Goal: Task Accomplishment & Management: Complete application form

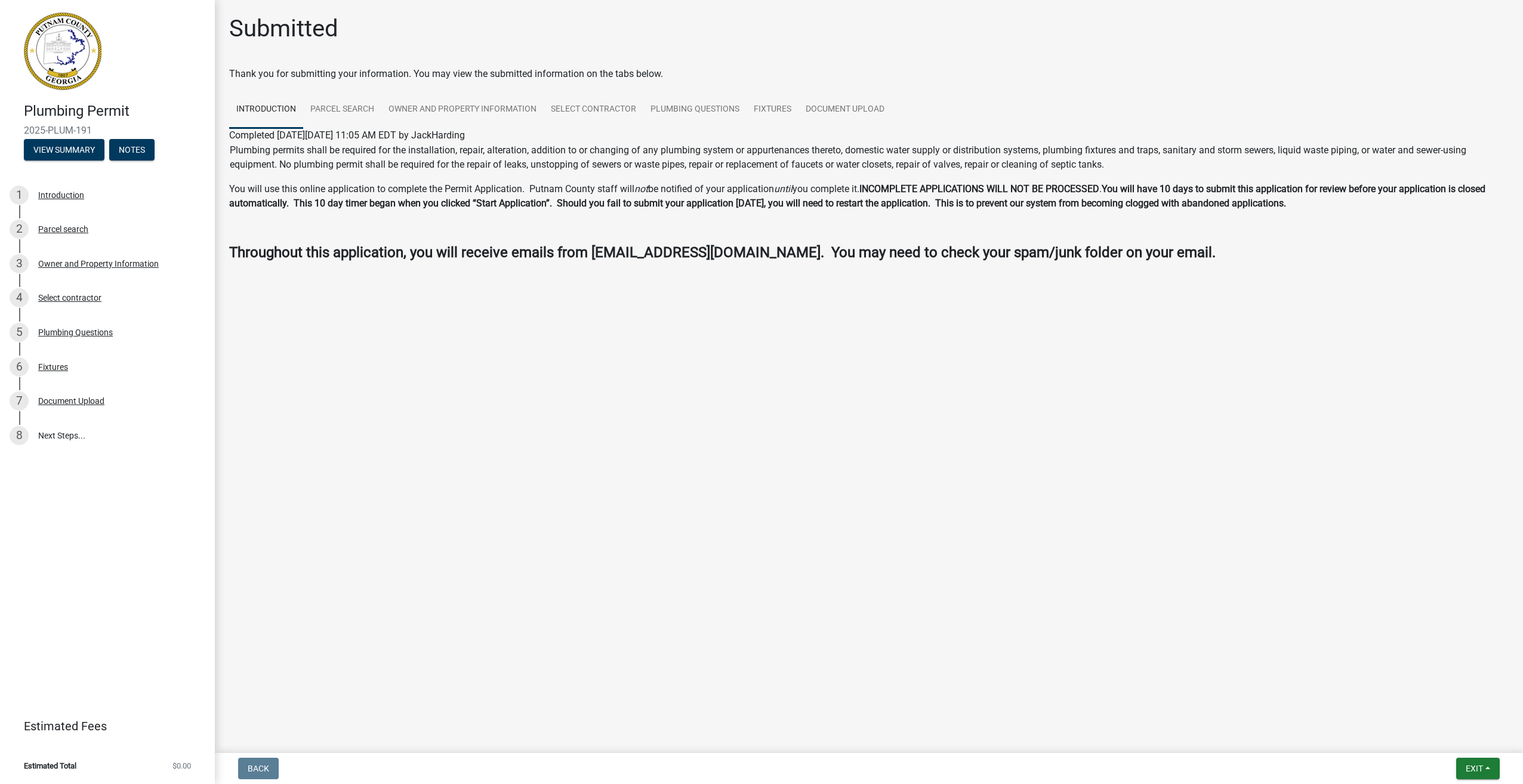
click at [1284, 685] on main "Submitted Thank you for submitting your information. You may view the submitted…" at bounding box center [869, 374] width 1308 height 748
click at [70, 145] on button "View Summary" at bounding box center [64, 149] width 81 height 21
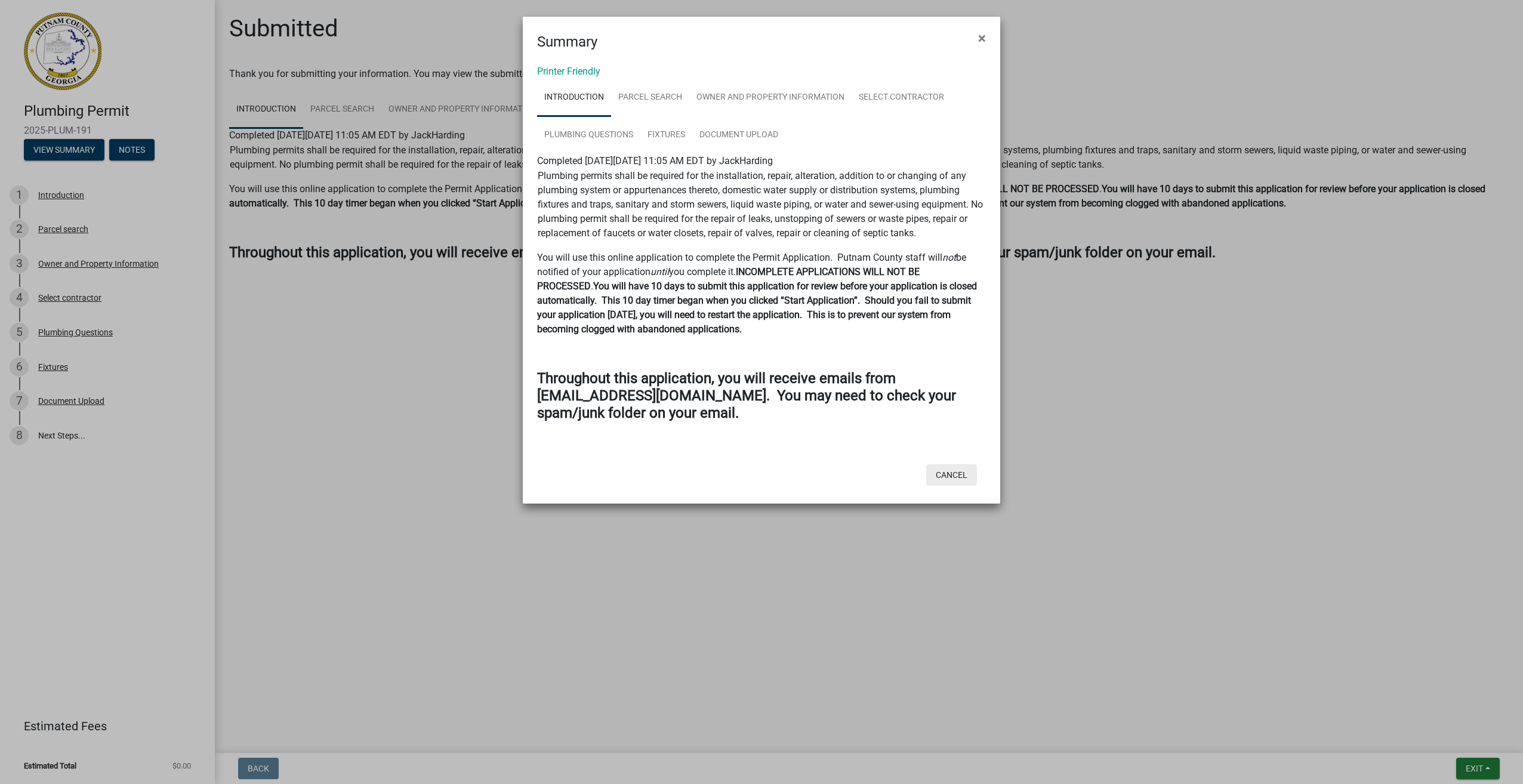
click at [955, 470] on button "Cancel" at bounding box center [952, 475] width 51 height 21
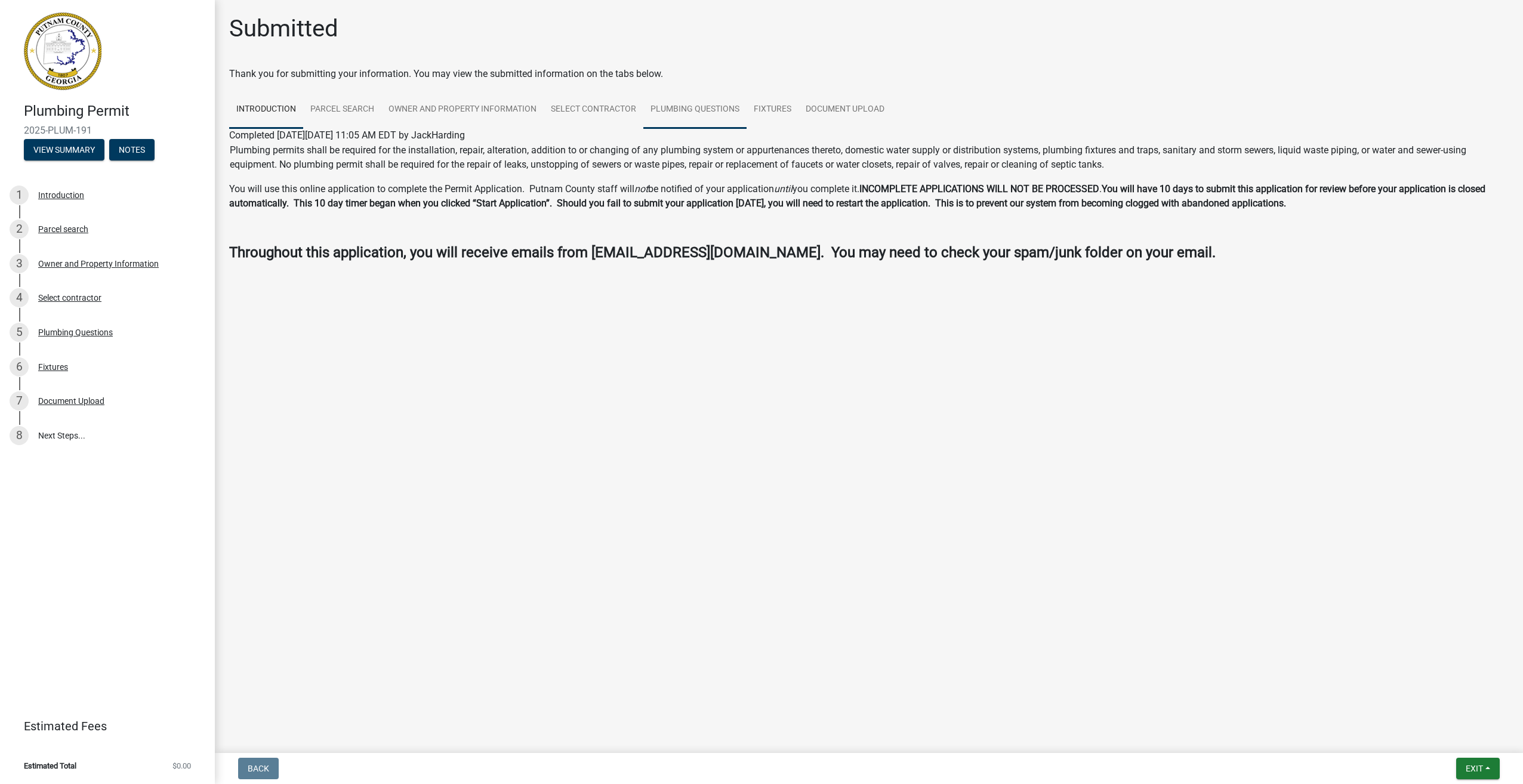
click at [681, 107] on link "Plumbing Questions" at bounding box center [695, 110] width 103 height 38
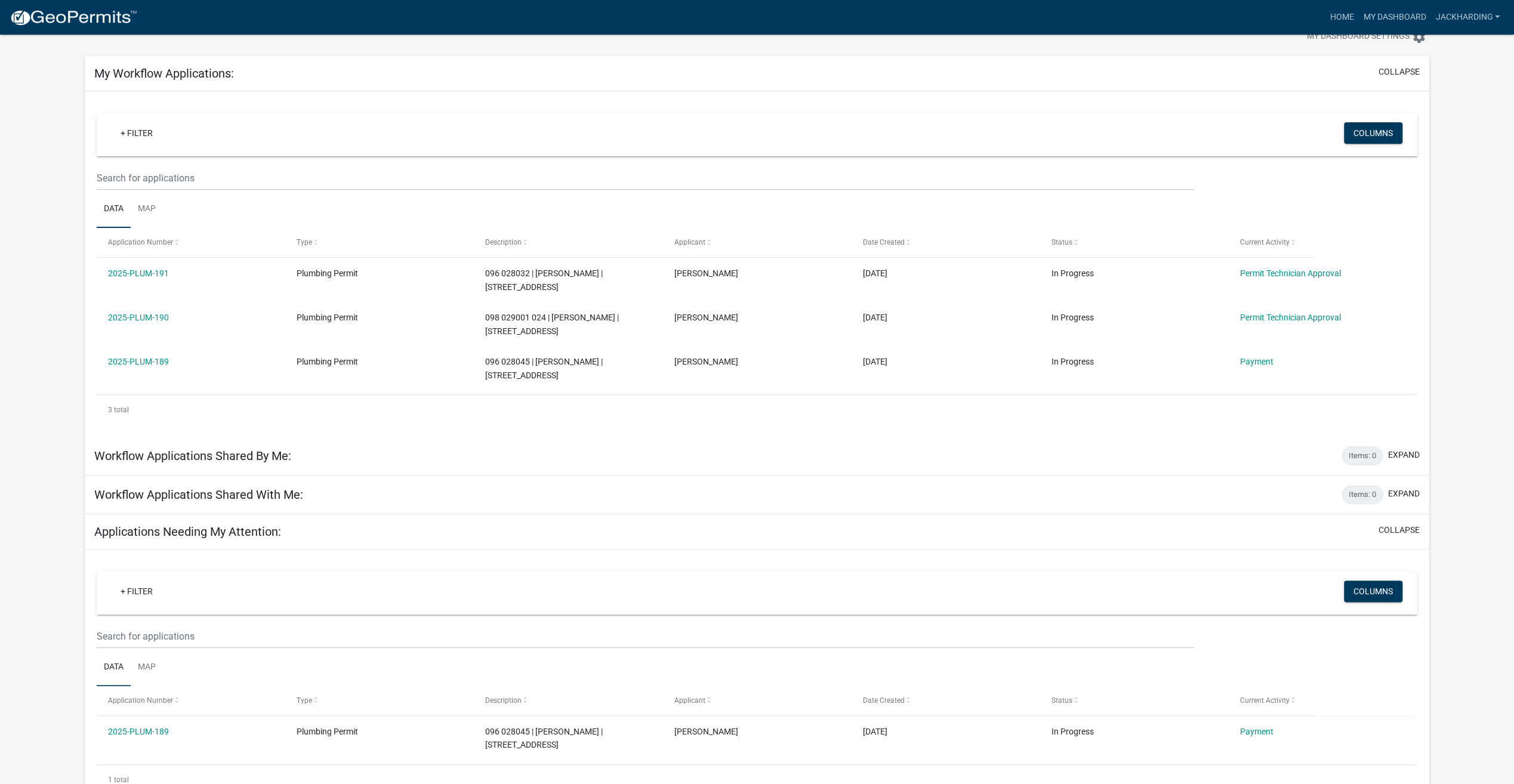
scroll to position [58, 0]
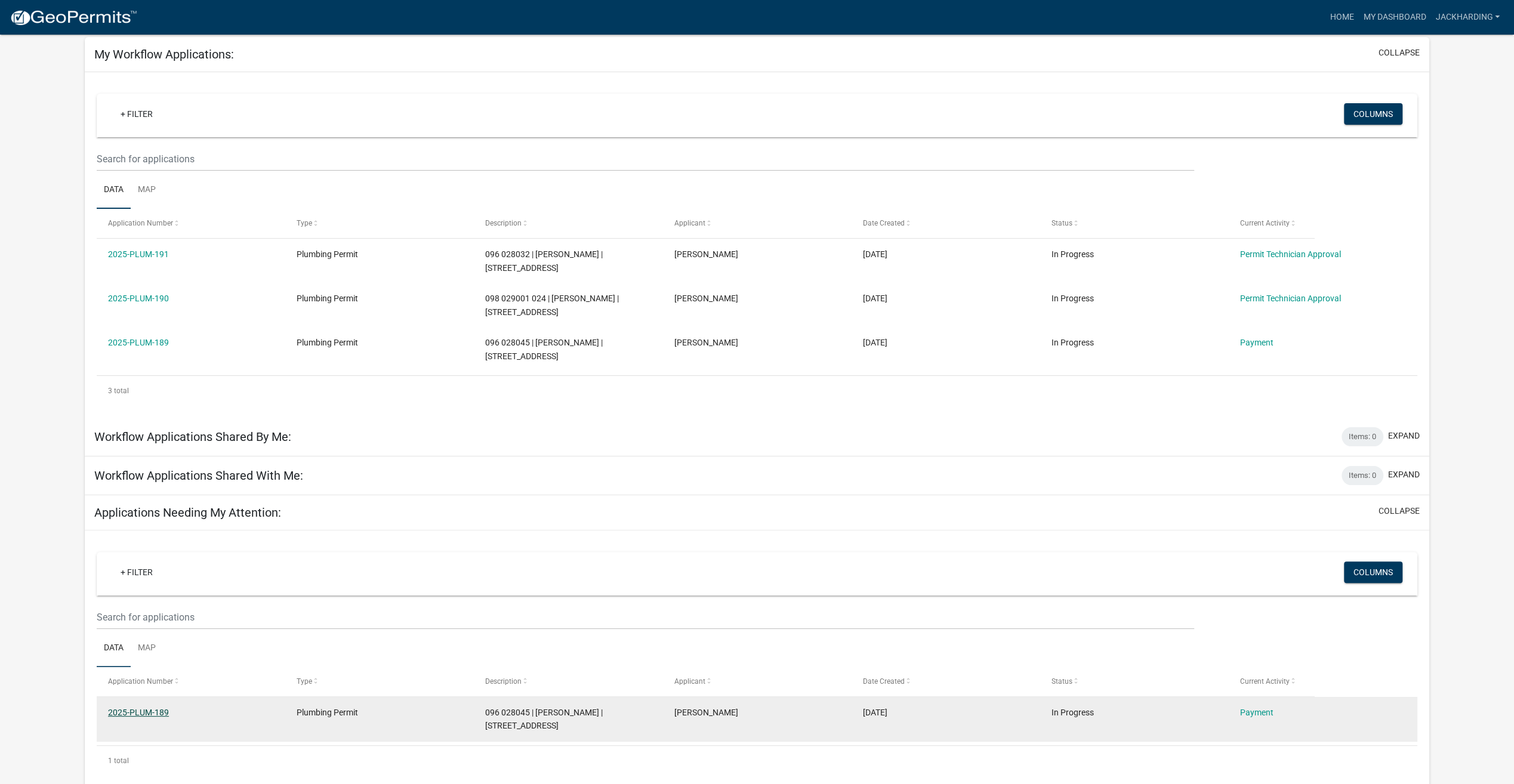
click at [145, 707] on link "2025-PLUM-189" at bounding box center [138, 712] width 61 height 9
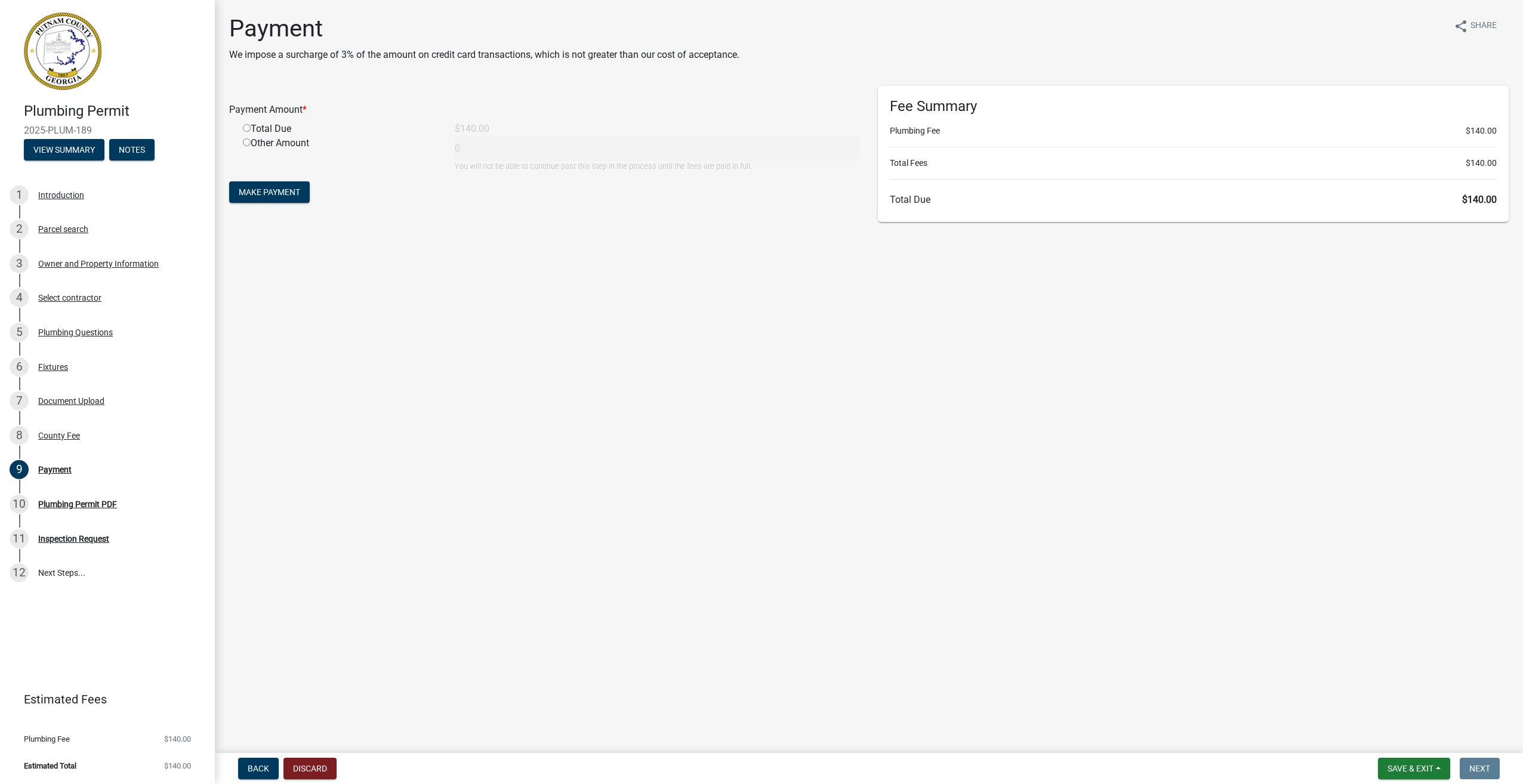
click at [247, 126] on input "radio" at bounding box center [247, 128] width 8 height 8
radio input "true"
type input "140"
click at [263, 187] on span "Make Payment" at bounding box center [269, 192] width 62 height 9
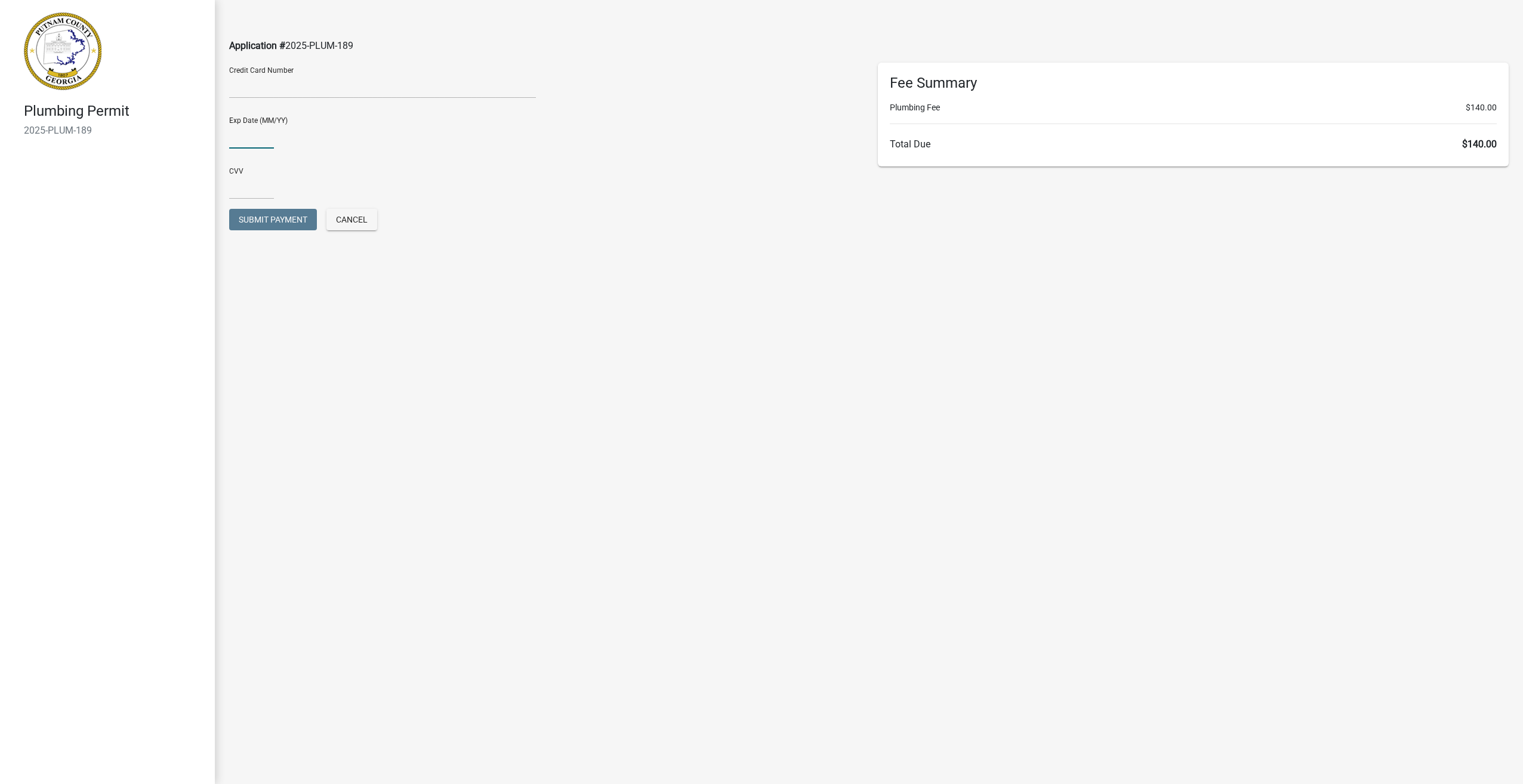
click at [266, 137] on input "text" at bounding box center [252, 136] width 45 height 24
type input "0427"
click at [251, 176] on input "text" at bounding box center [252, 186] width 45 height 24
type input "870"
click at [278, 220] on span "Submit Payment" at bounding box center [273, 219] width 69 height 9
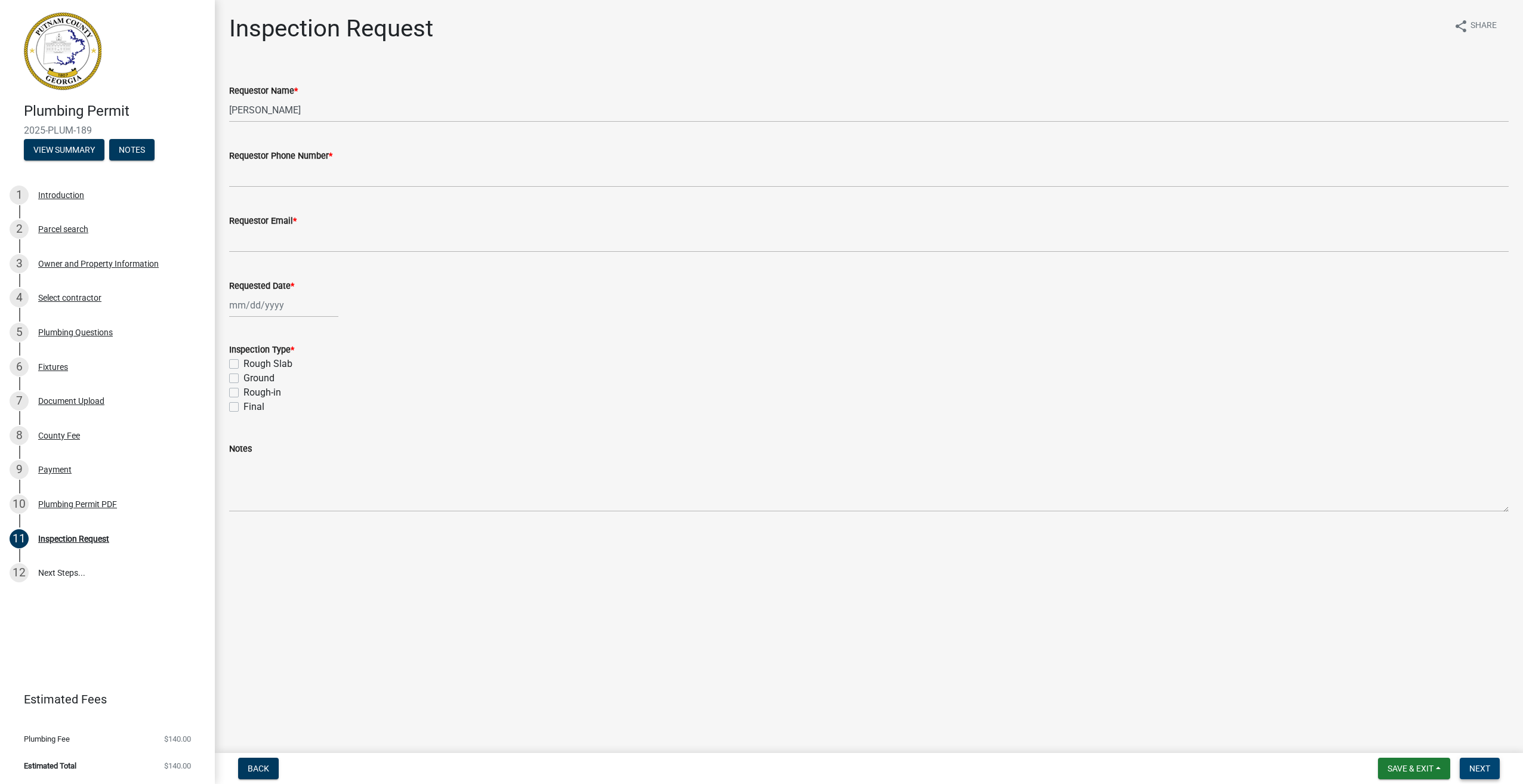
click at [1479, 766] on span "Next" at bounding box center [1480, 768] width 21 height 9
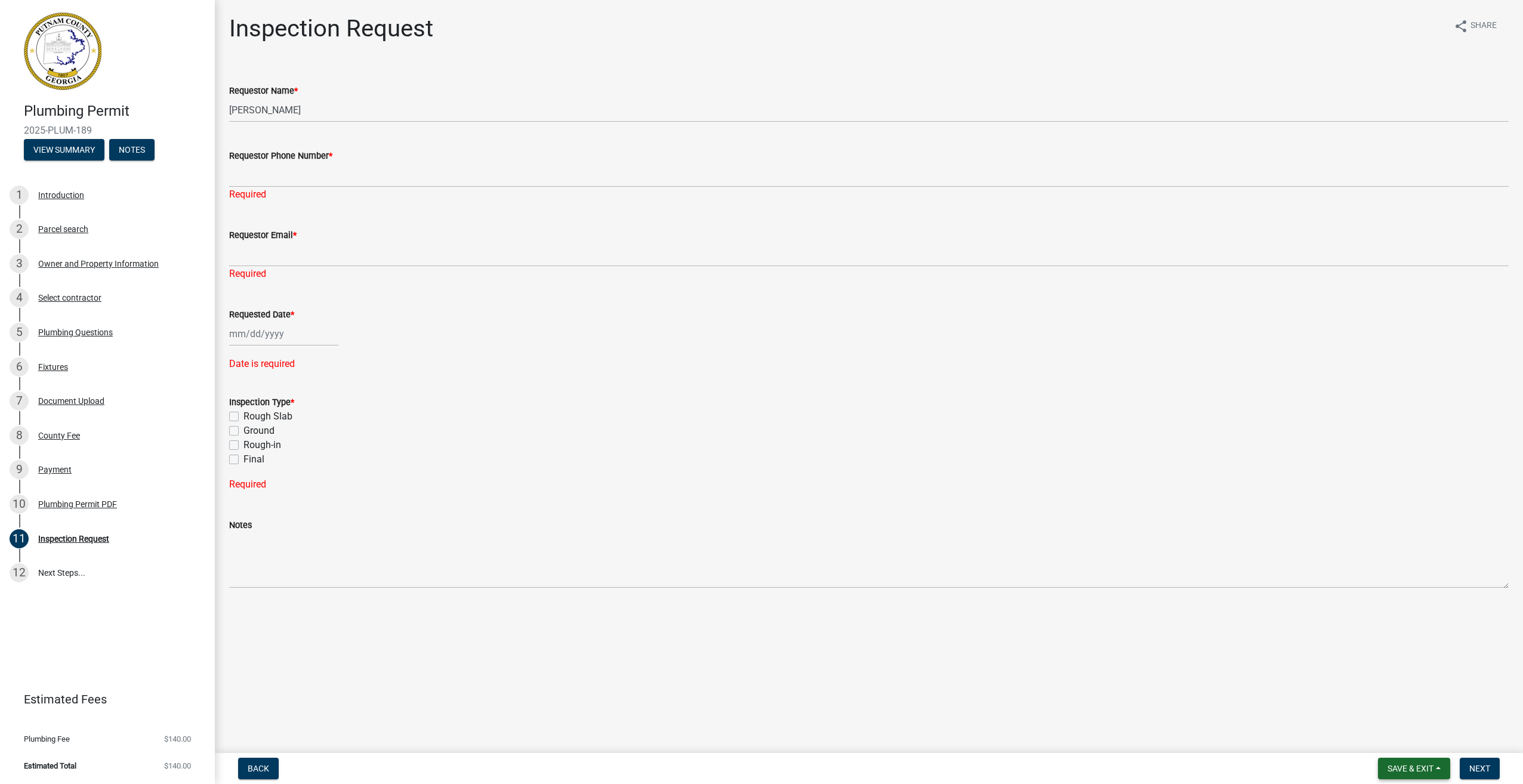
click at [1401, 767] on span "Save & Exit" at bounding box center [1410, 768] width 46 height 9
click at [1393, 736] on button "Save & Exit" at bounding box center [1403, 737] width 95 height 28
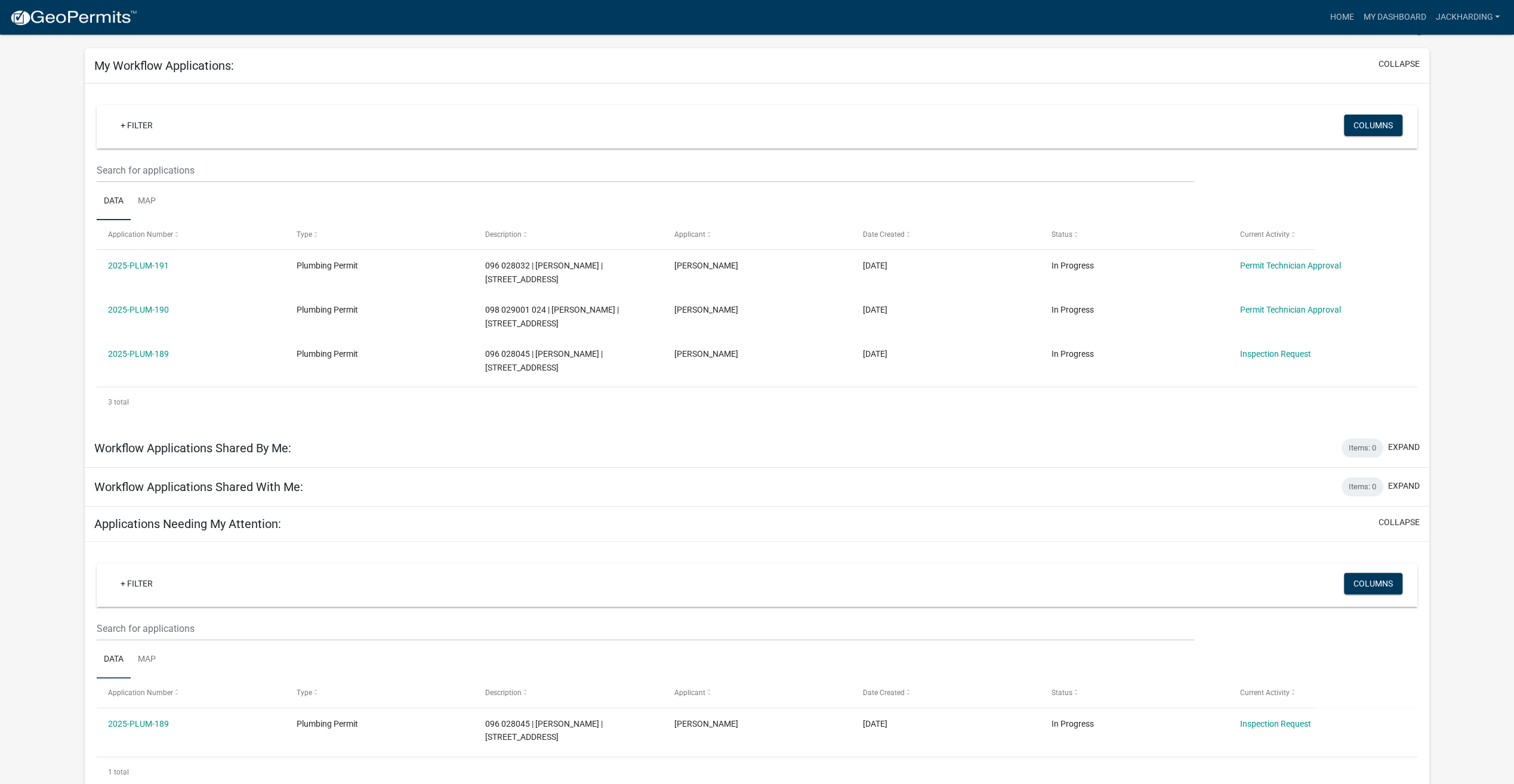
scroll to position [58, 0]
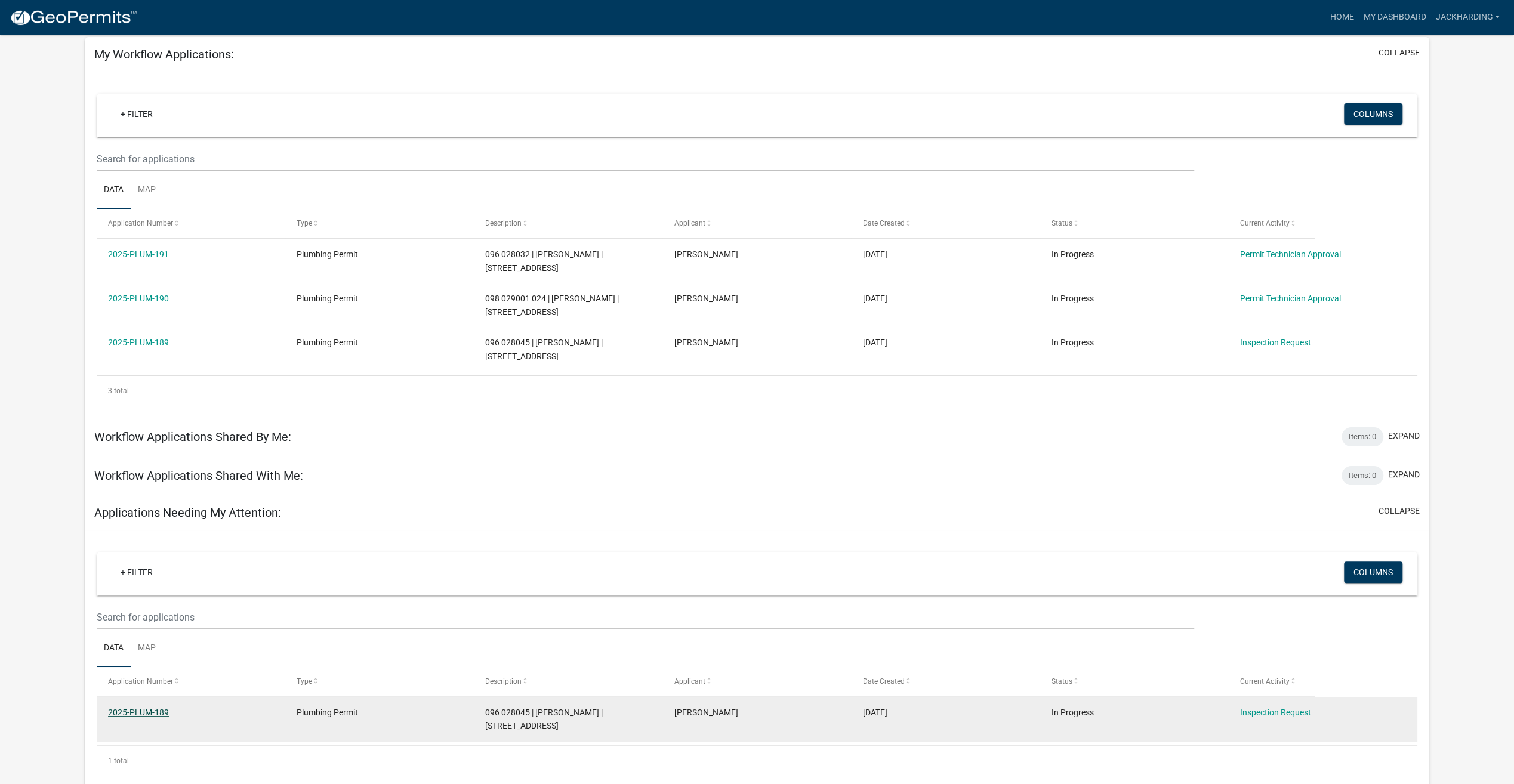
click at [156, 707] on link "2025-PLUM-189" at bounding box center [138, 712] width 61 height 9
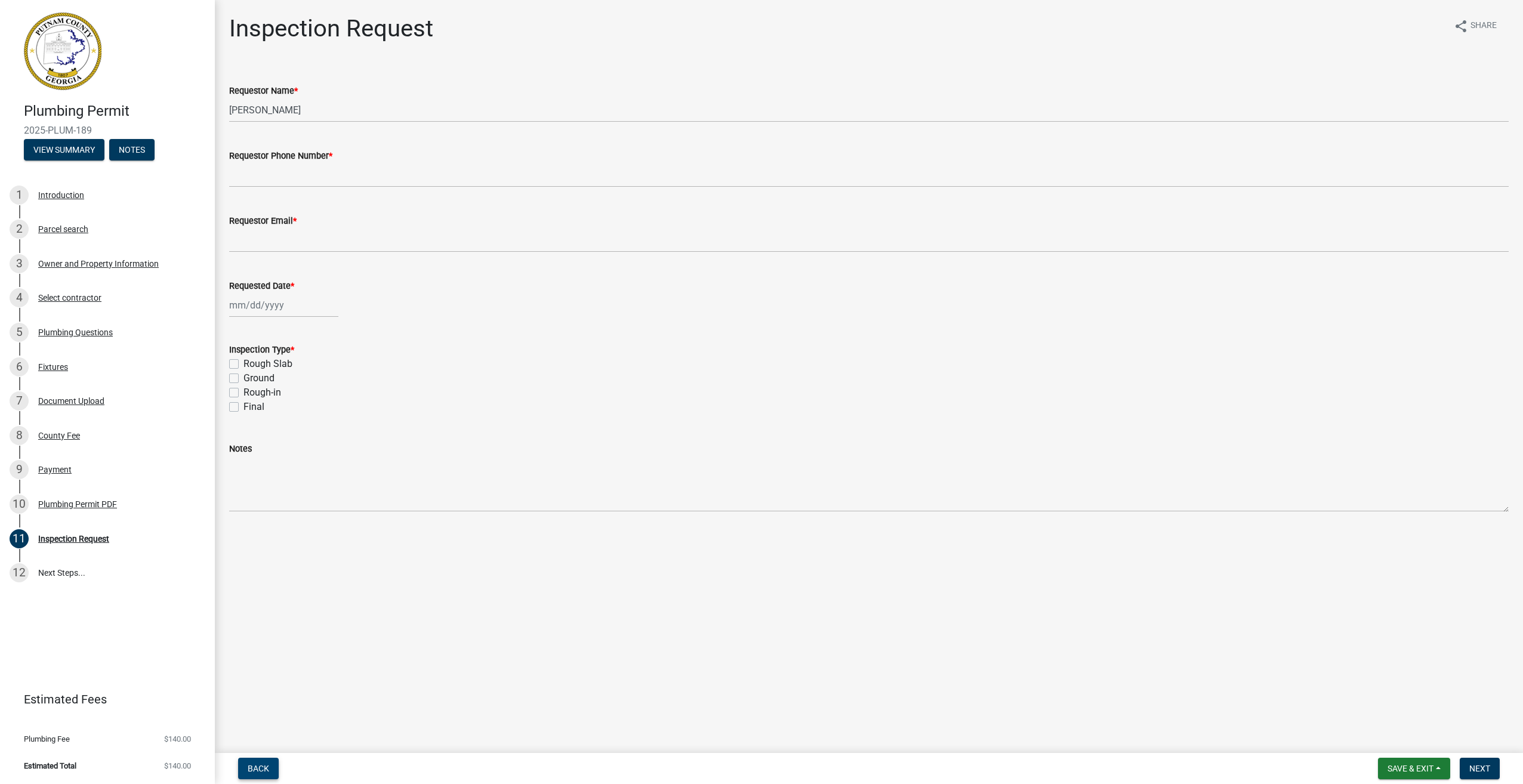
click at [260, 762] on button "Back" at bounding box center [258, 768] width 40 height 21
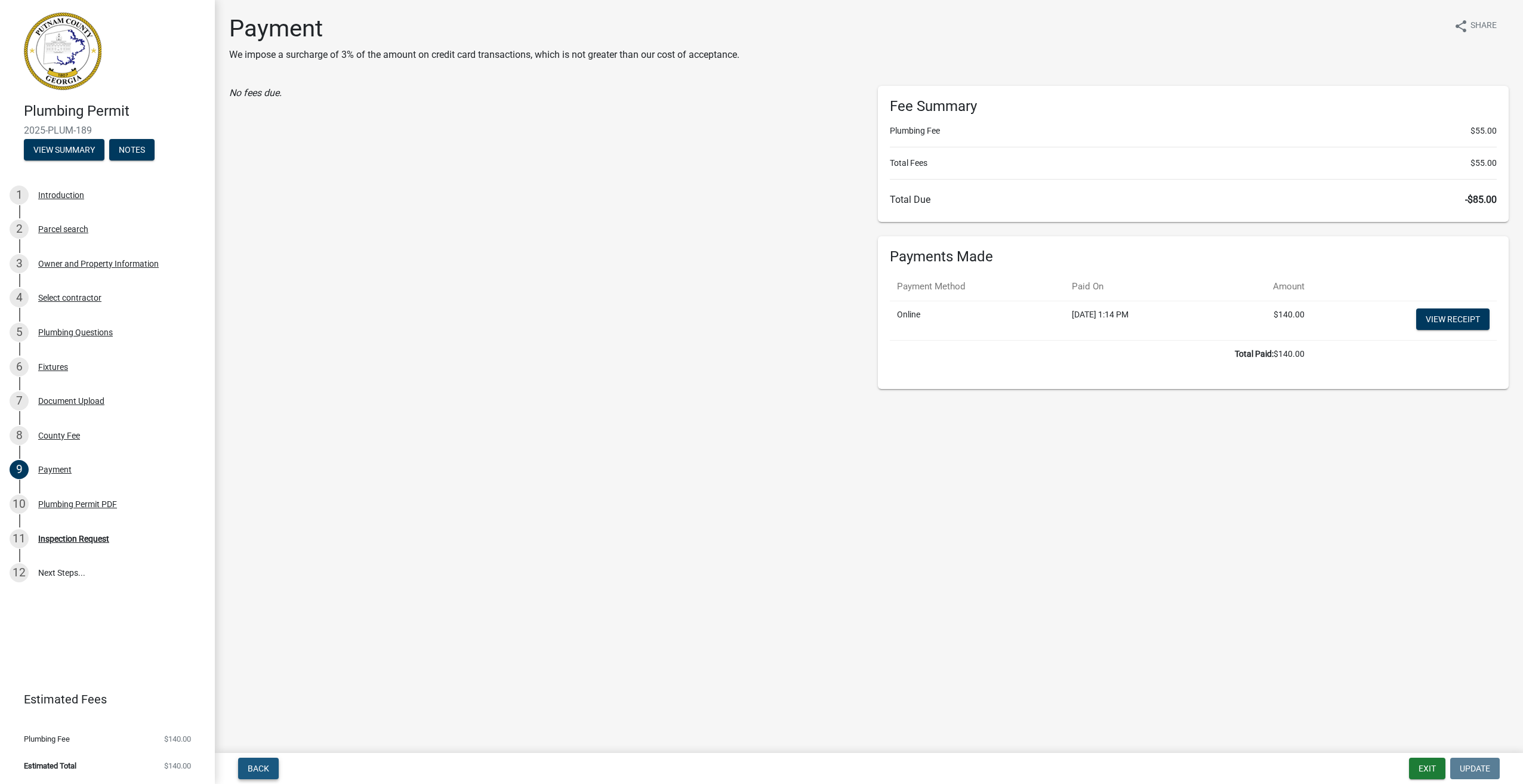
click at [257, 769] on span "Back" at bounding box center [259, 768] width 21 height 9
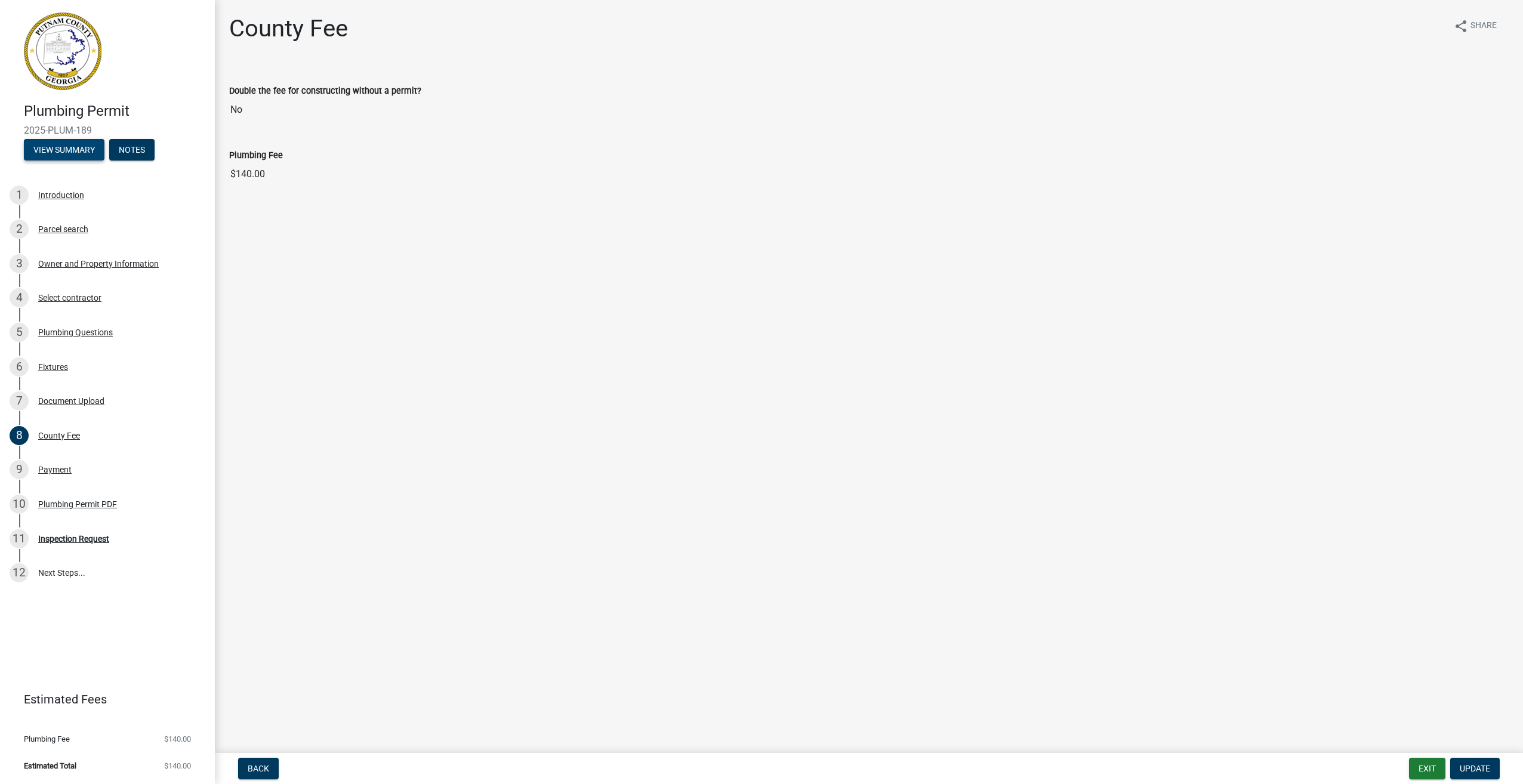
click at [75, 150] on button "View Summary" at bounding box center [64, 149] width 81 height 21
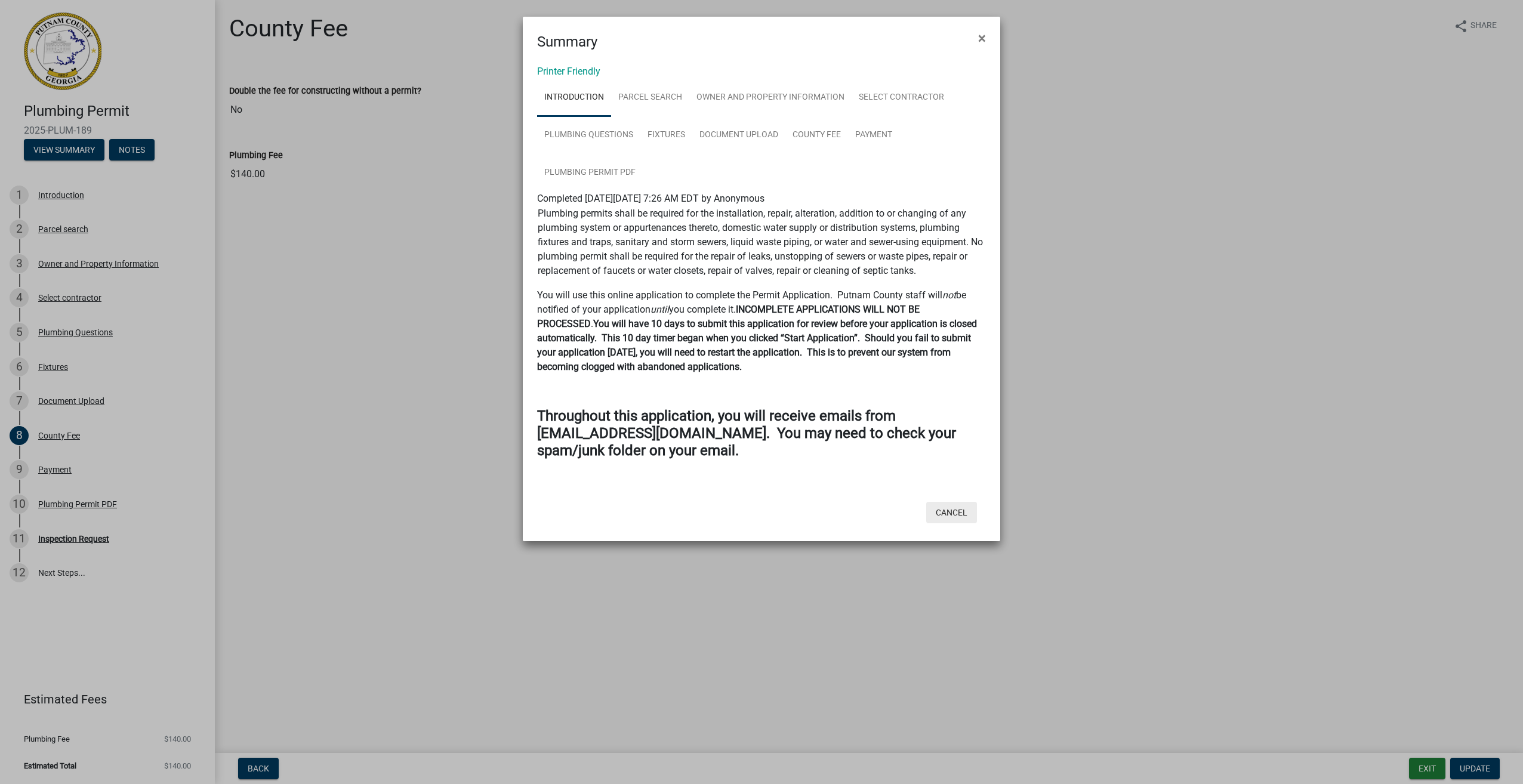
click at [950, 508] on button "Cancel" at bounding box center [952, 512] width 51 height 21
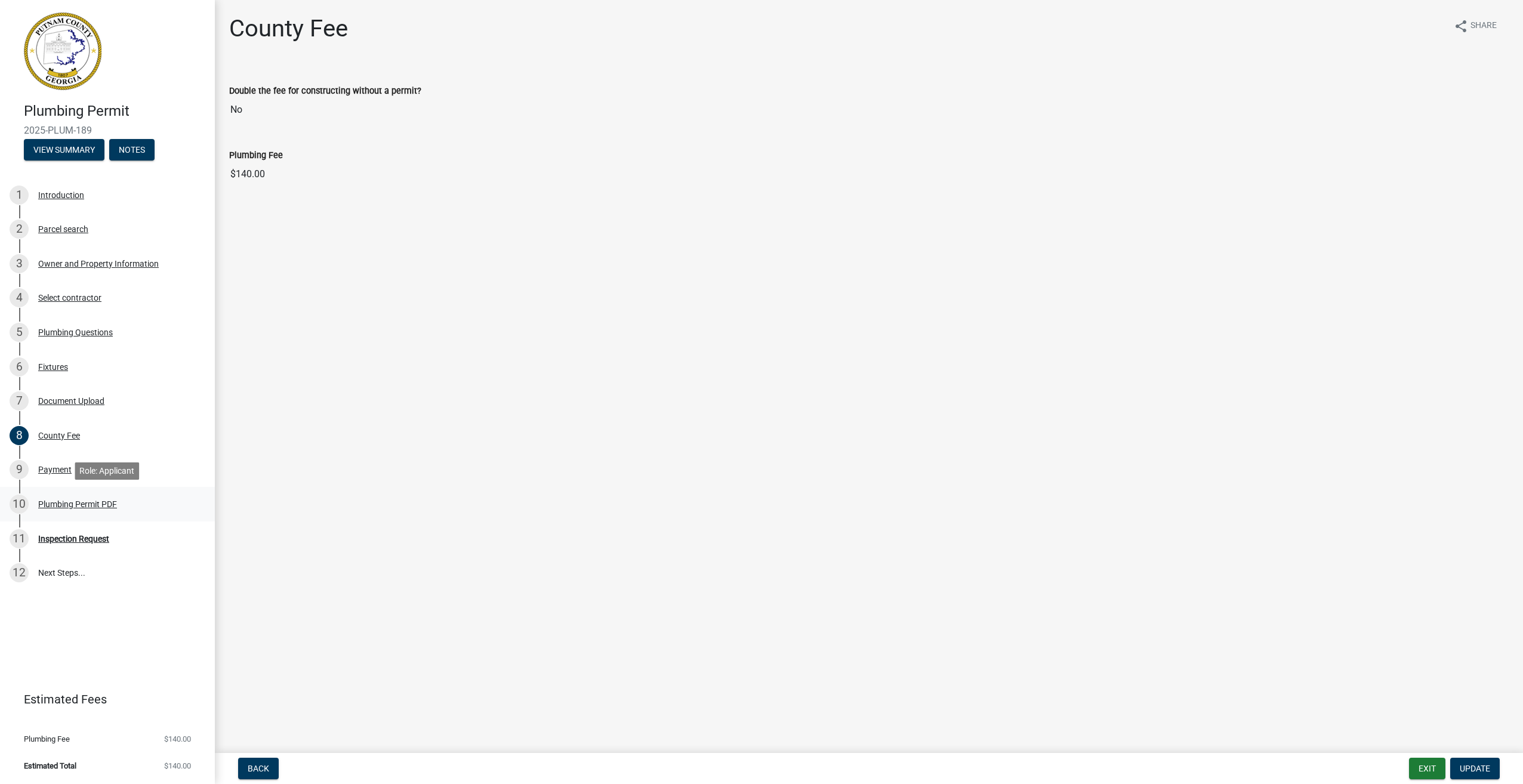
click at [68, 495] on div "10 Plumbing Permit PDF" at bounding box center [103, 504] width 186 height 19
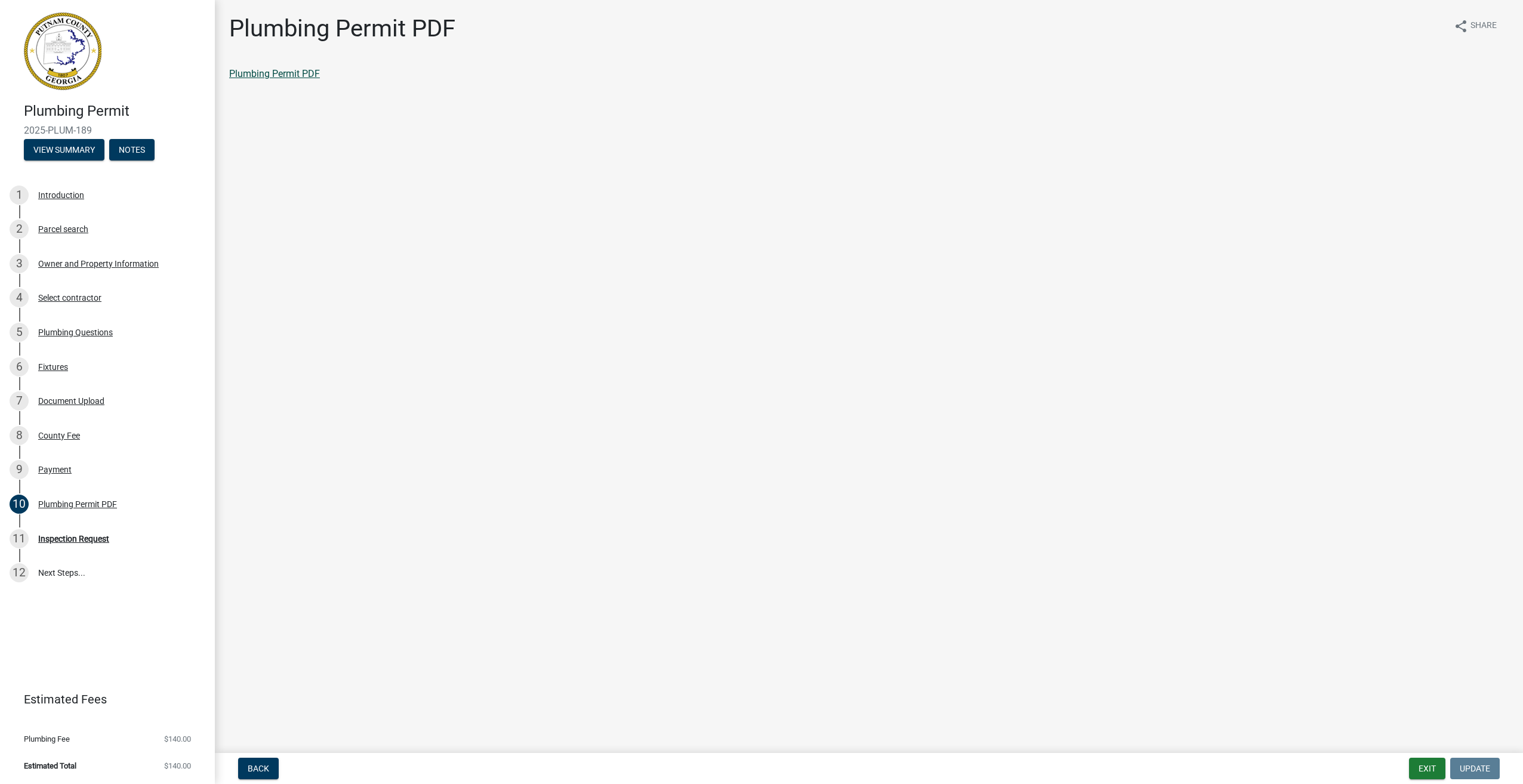
click at [271, 71] on link "Plumbing Permit PDF" at bounding box center [274, 73] width 91 height 11
click at [264, 762] on button "Back" at bounding box center [258, 768] width 40 height 21
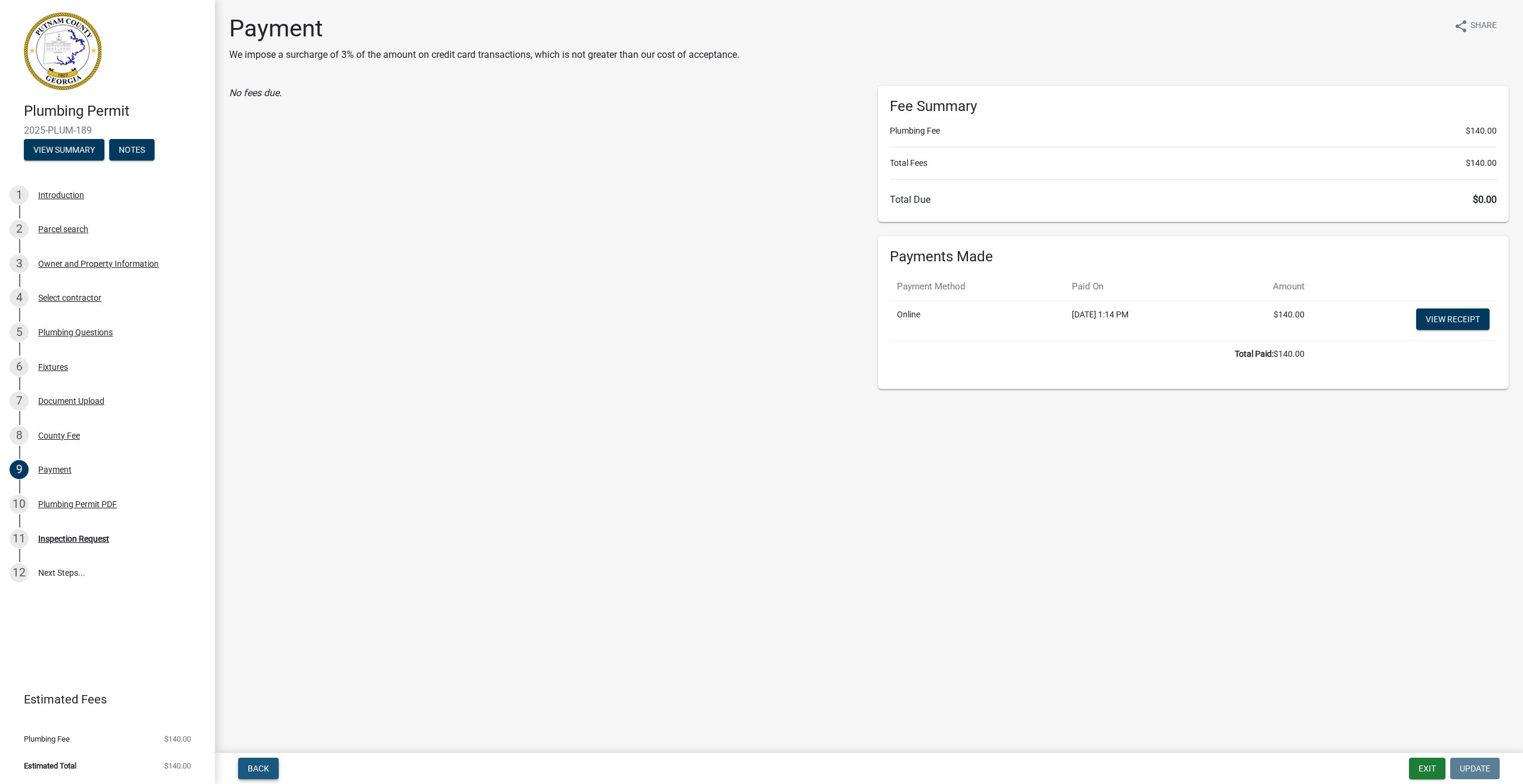
click at [264, 758] on button "Back" at bounding box center [258, 768] width 40 height 21
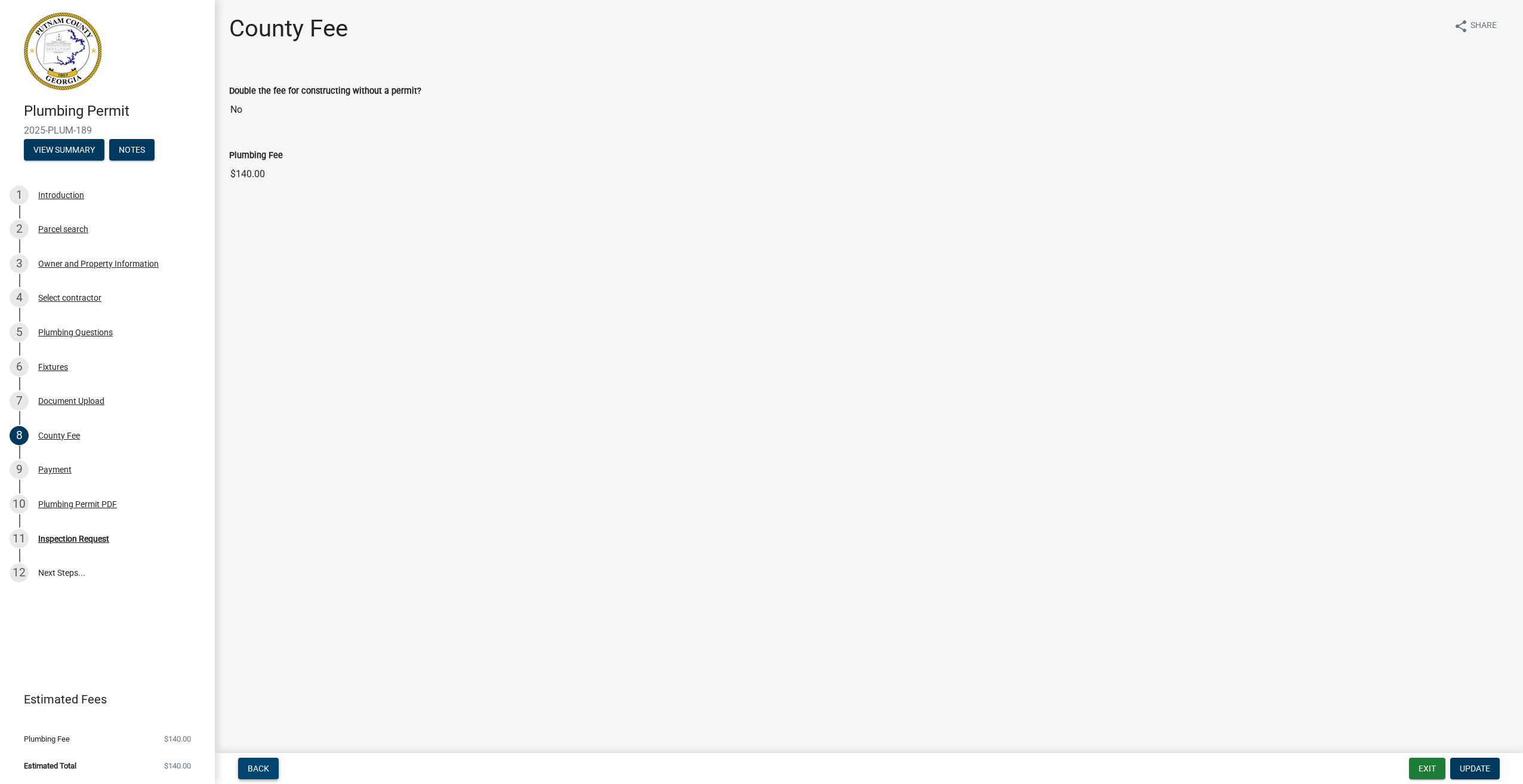
click at [261, 765] on span "Back" at bounding box center [259, 768] width 21 height 9
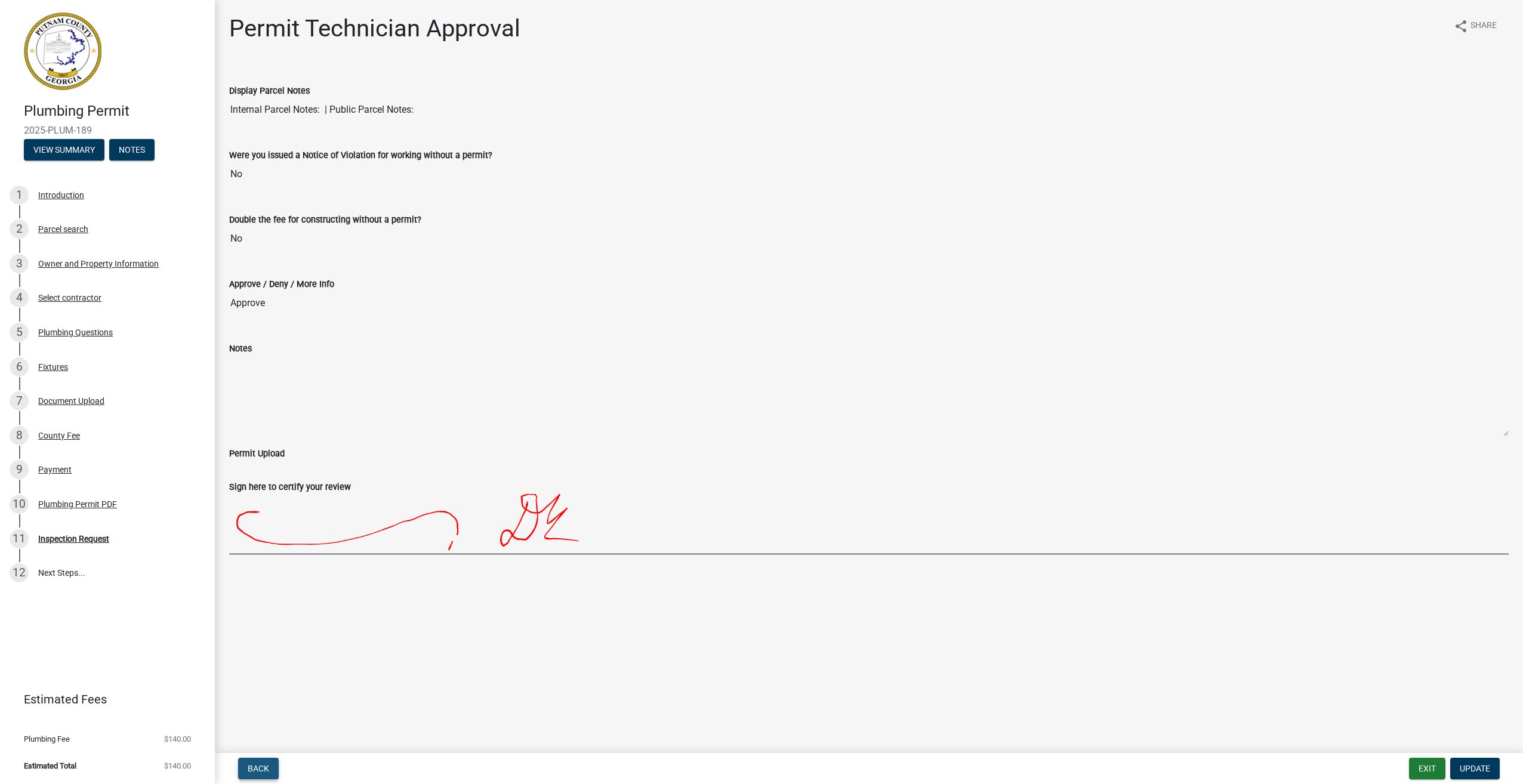
click at [259, 764] on span "Back" at bounding box center [259, 768] width 21 height 9
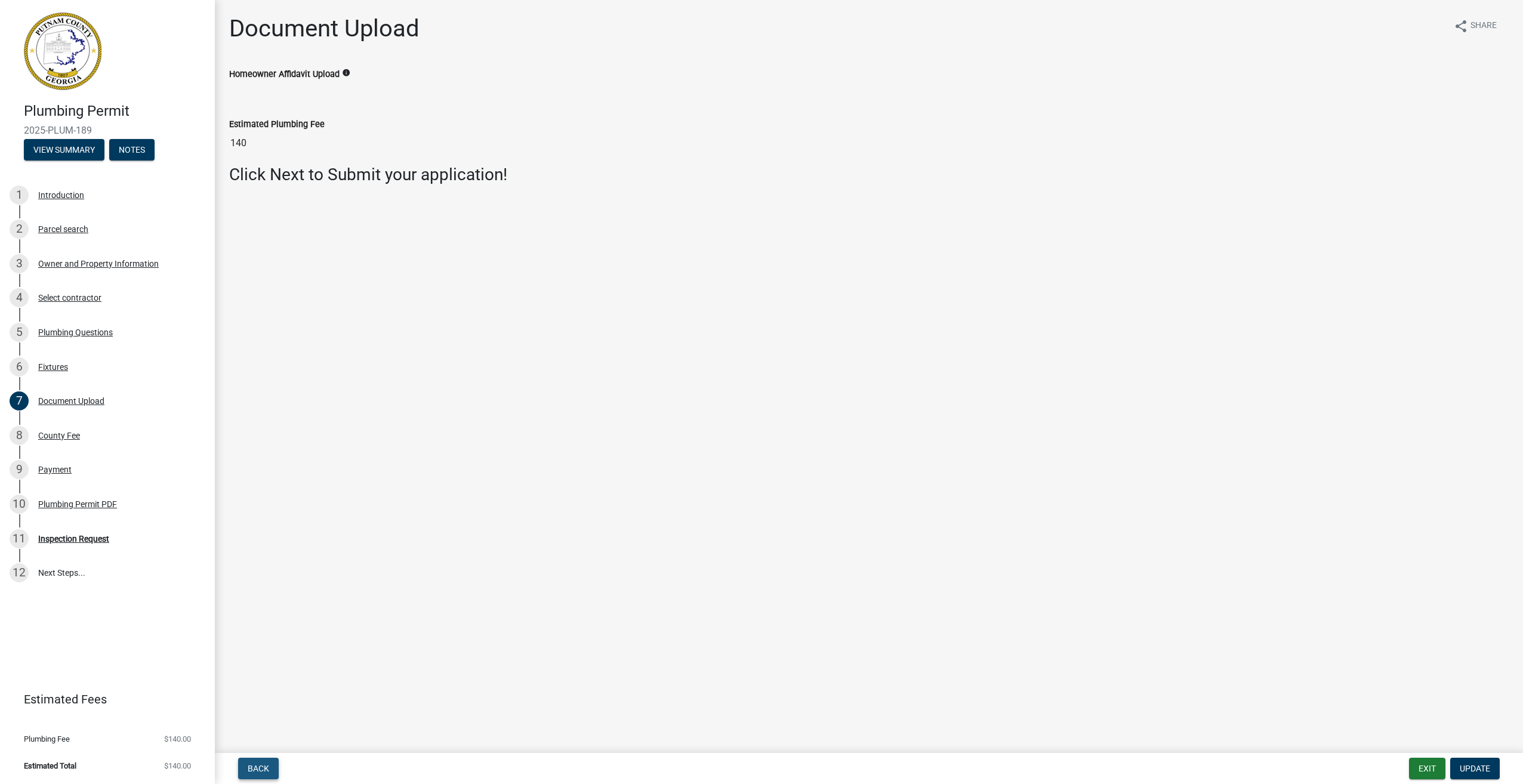
click at [259, 764] on span "Back" at bounding box center [259, 768] width 21 height 9
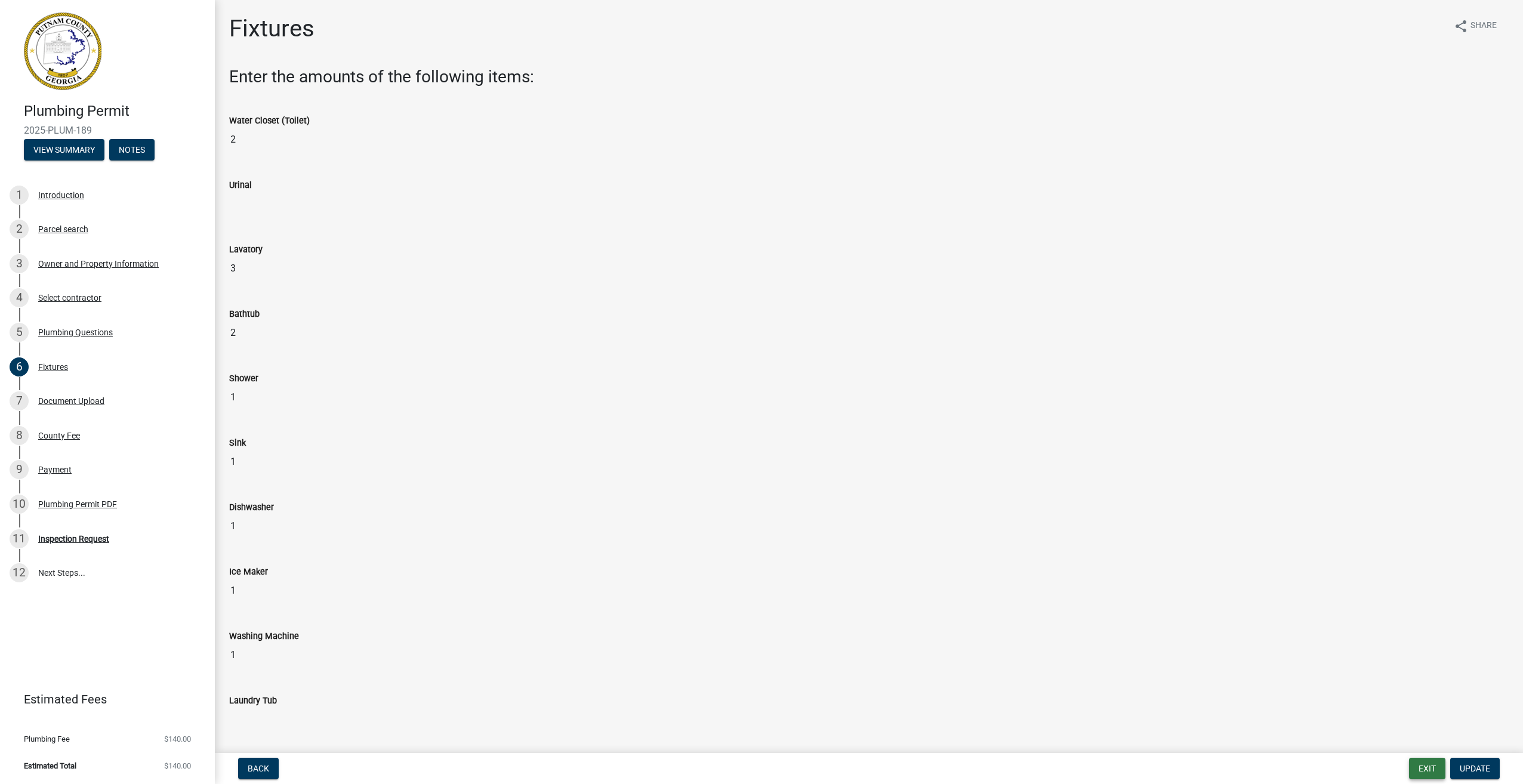
click at [1424, 767] on button "Exit" at bounding box center [1427, 768] width 36 height 21
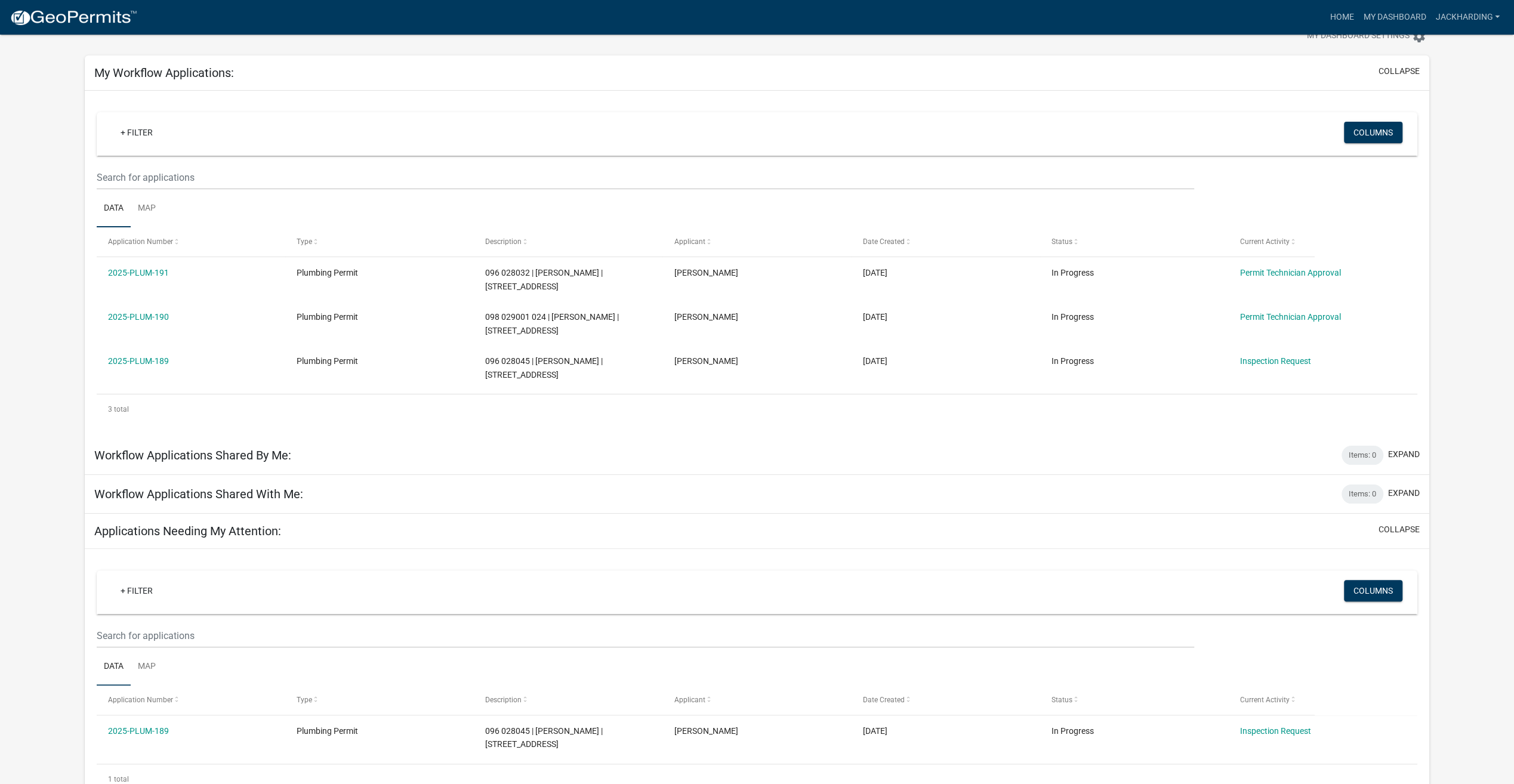
scroll to position [58, 0]
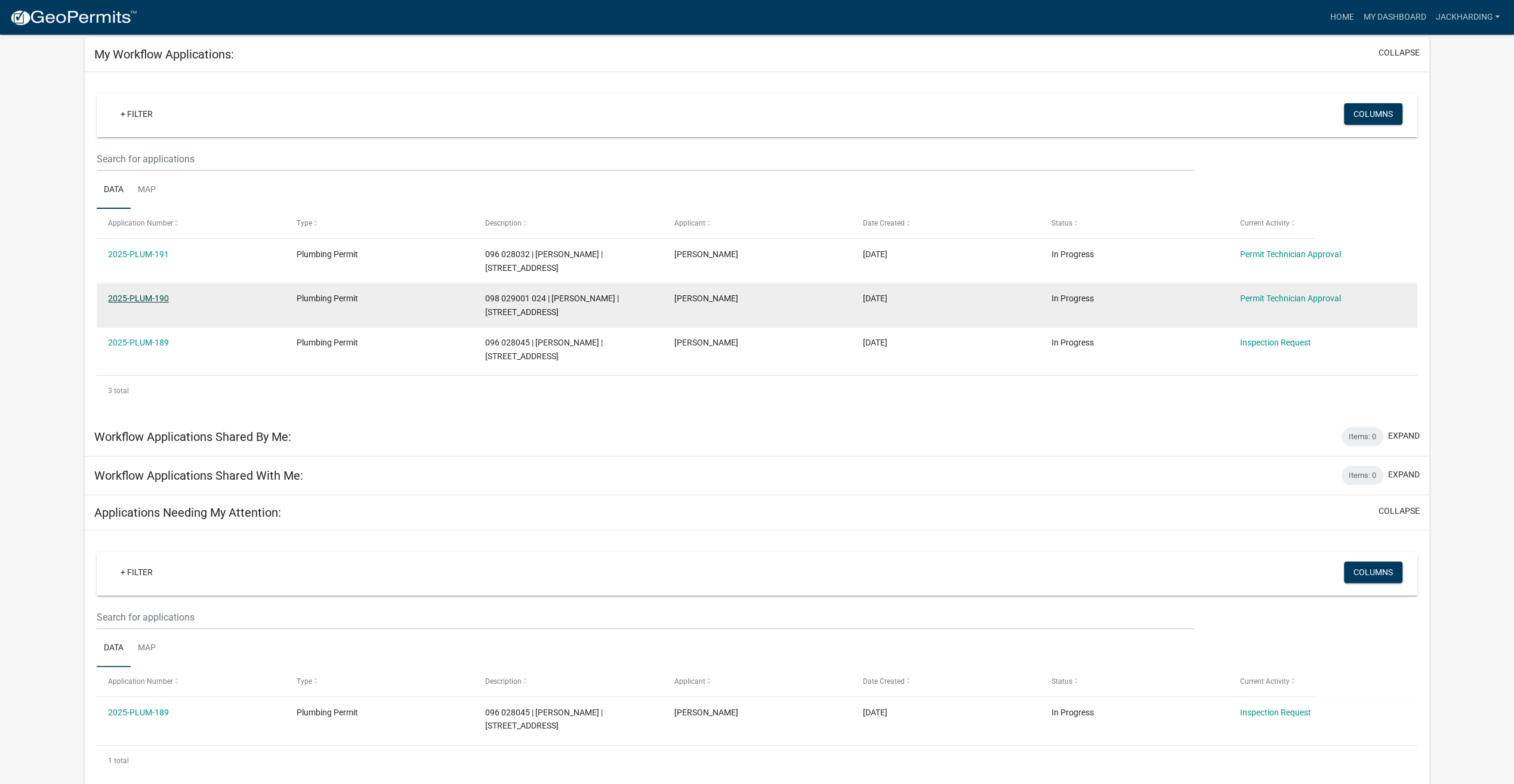
click at [147, 294] on link "2025-PLUM-190" at bounding box center [138, 298] width 61 height 9
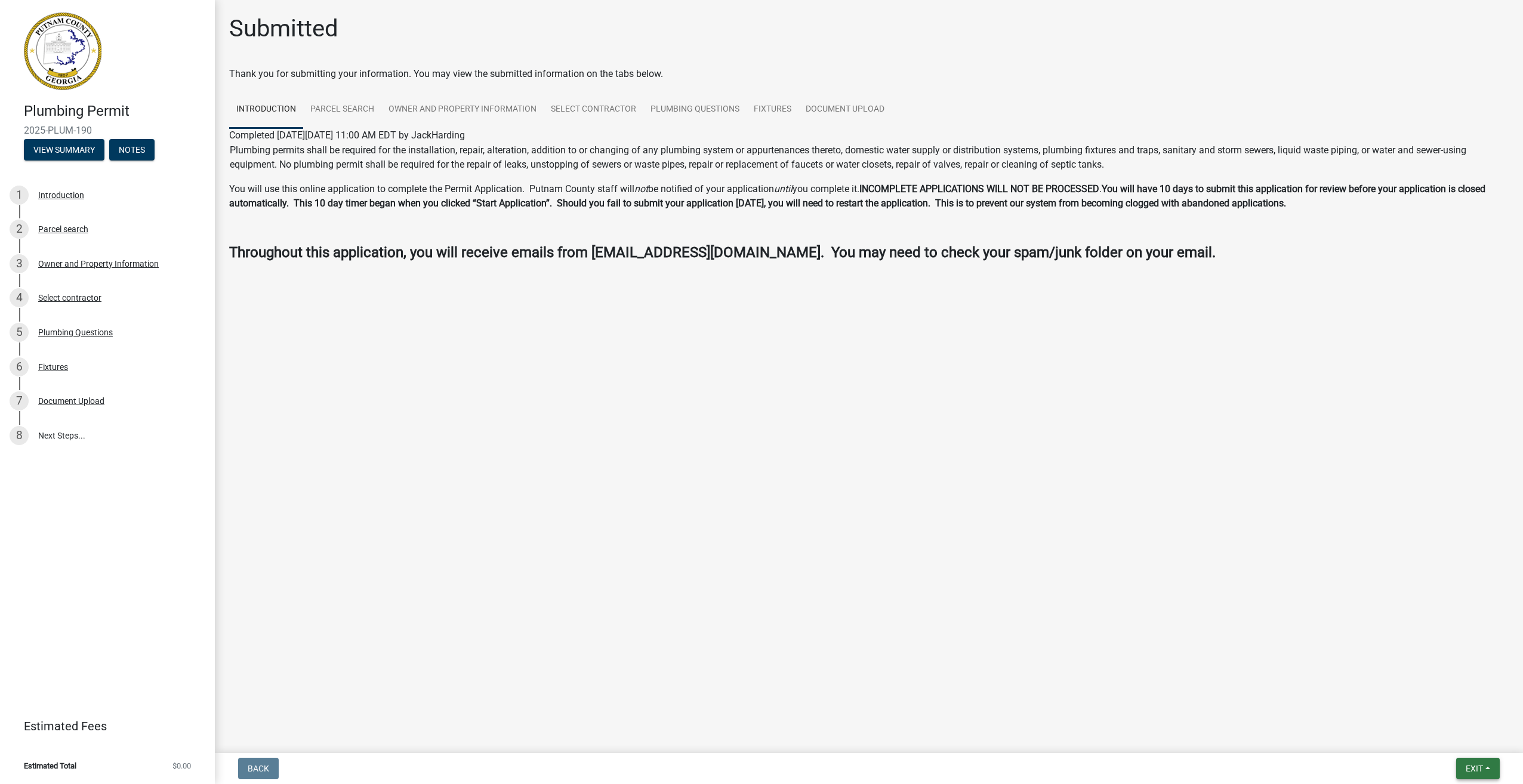
click at [1478, 769] on span "Exit" at bounding box center [1474, 768] width 17 height 9
click at [1438, 737] on button "Save & Exit" at bounding box center [1452, 737] width 95 height 28
